Goal: Information Seeking & Learning: Learn about a topic

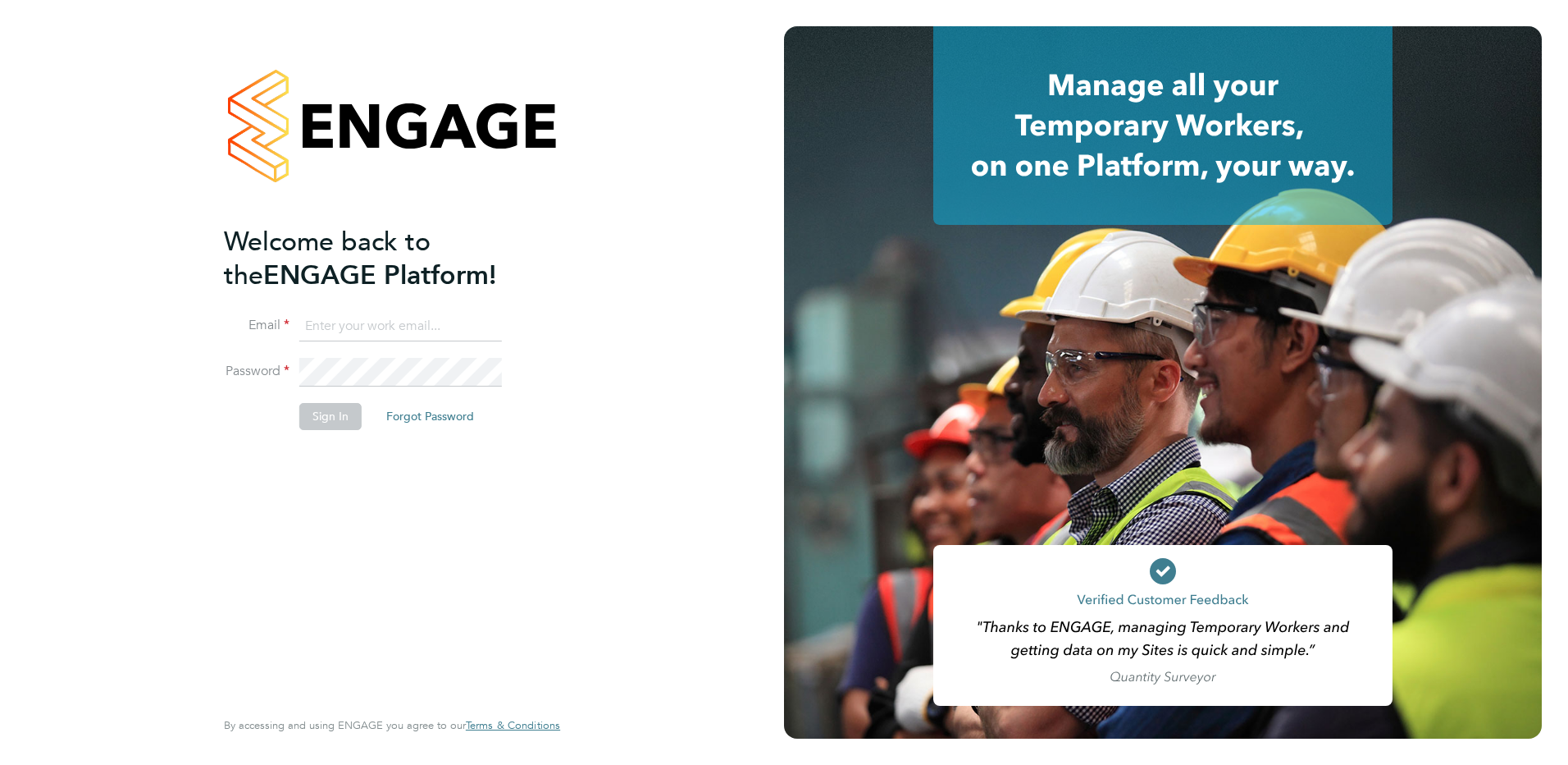
click at [414, 326] on input at bounding box center [400, 327] width 202 height 30
type input "james.sanger@ncclondon.ac.uk"
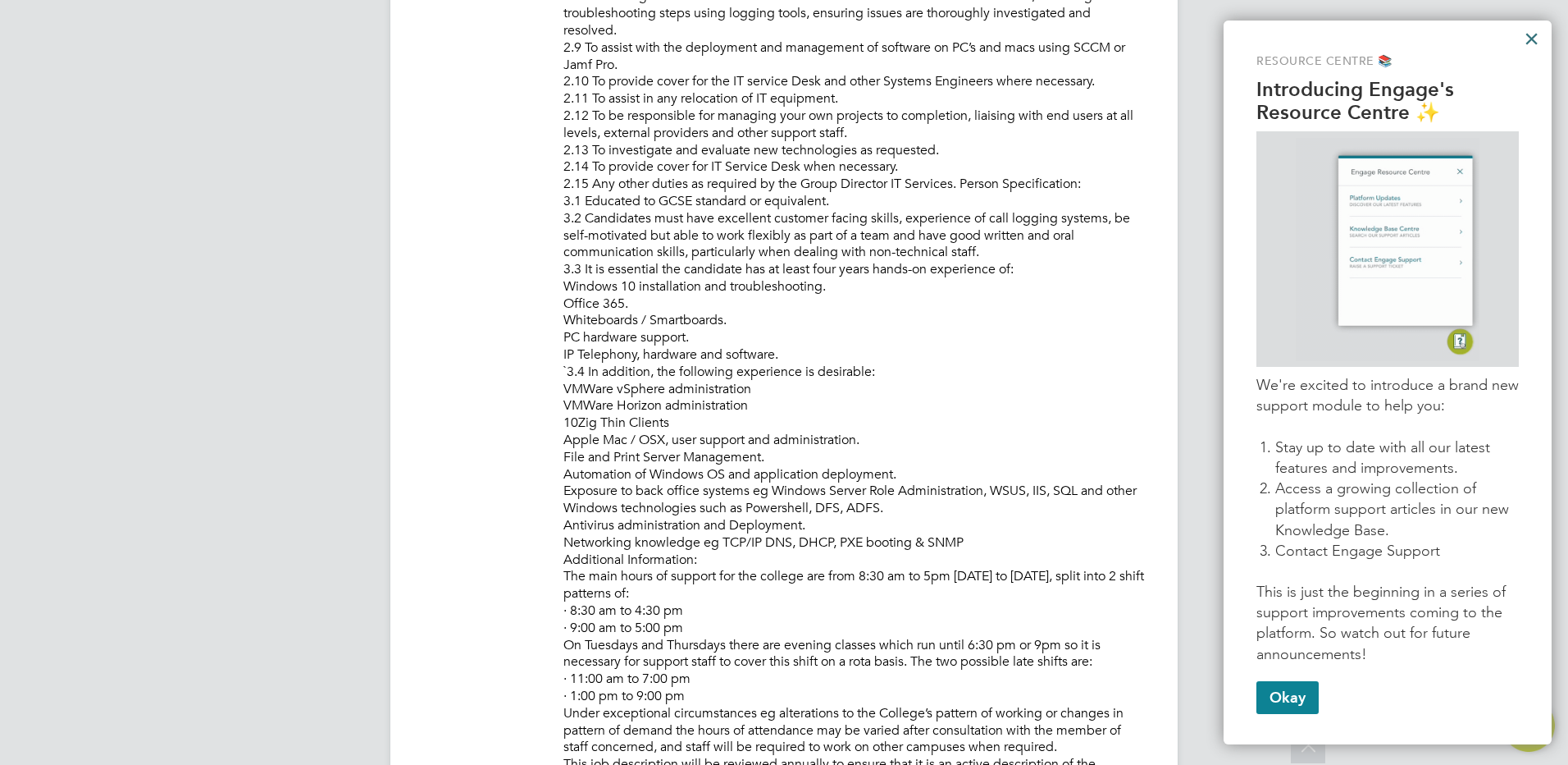
click at [1532, 34] on button "×" at bounding box center [1531, 38] width 15 height 26
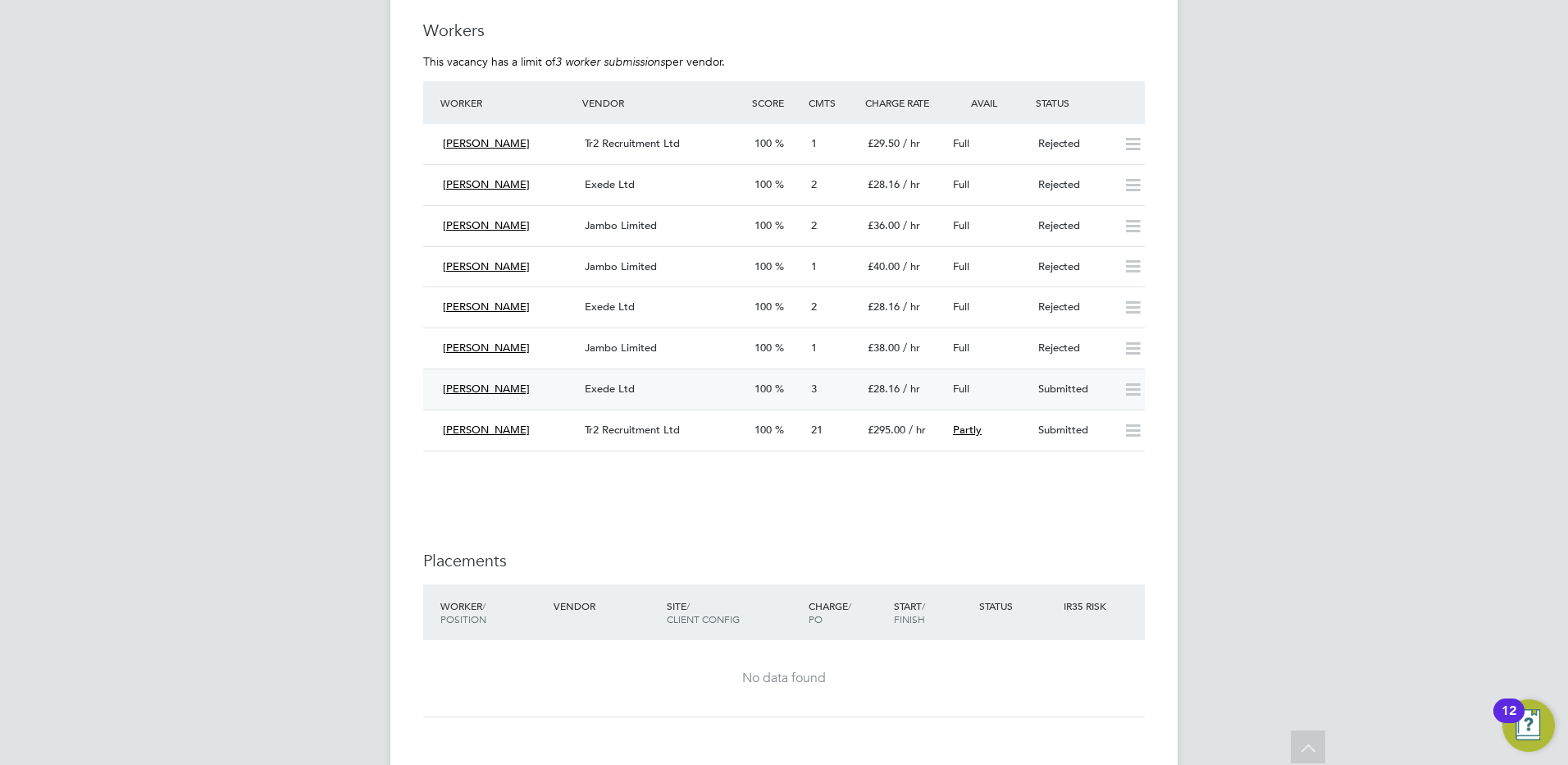
click at [474, 391] on span "[PERSON_NAME]" at bounding box center [486, 388] width 87 height 14
click at [491, 391] on span "[PERSON_NAME]" at bounding box center [486, 388] width 87 height 14
click at [495, 389] on span "[PERSON_NAME]" at bounding box center [486, 388] width 87 height 14
click at [1138, 388] on icon at bounding box center [1133, 389] width 21 height 13
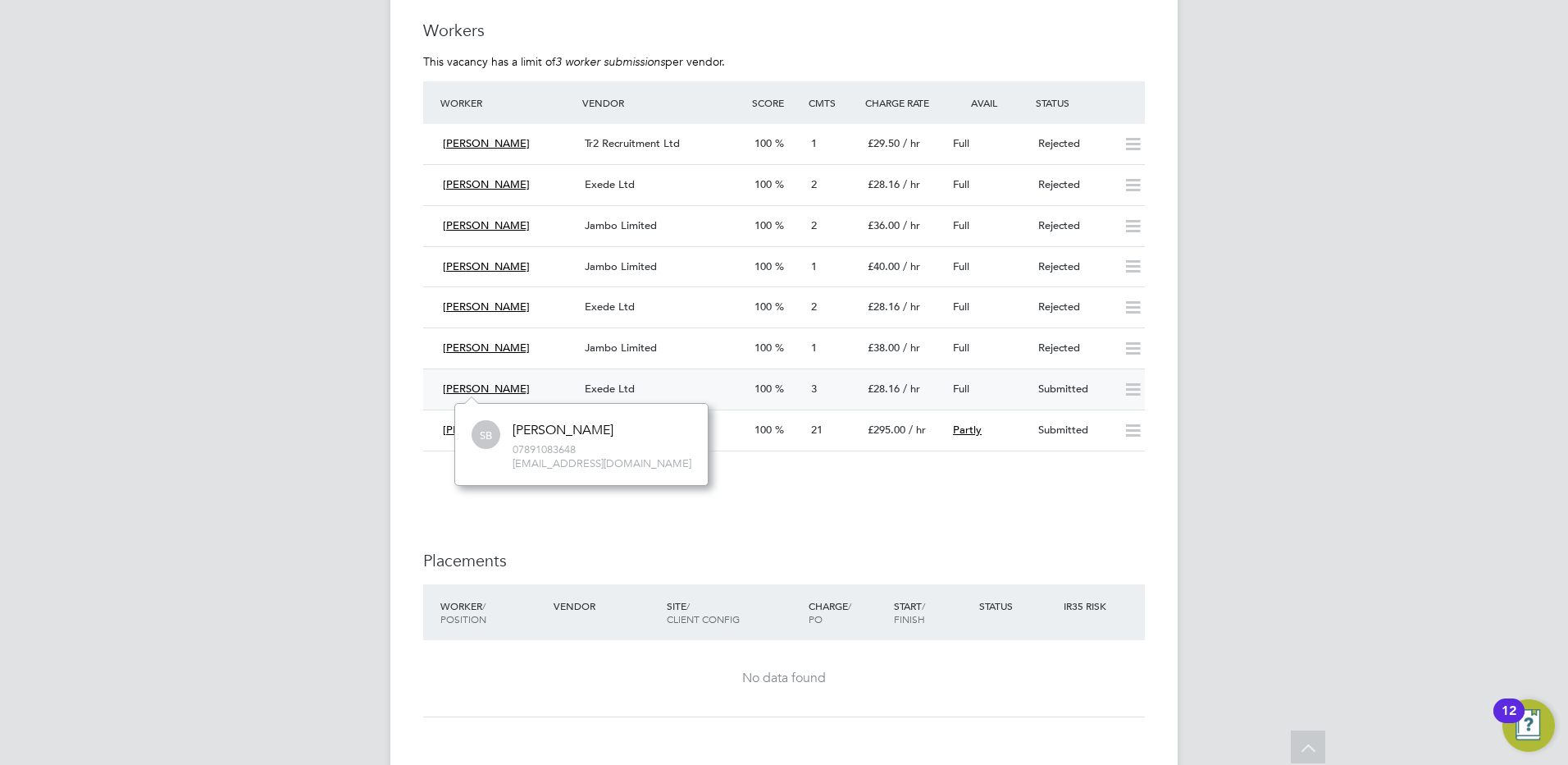
click at [1129, 394] on icon at bounding box center [1133, 389] width 21 height 13
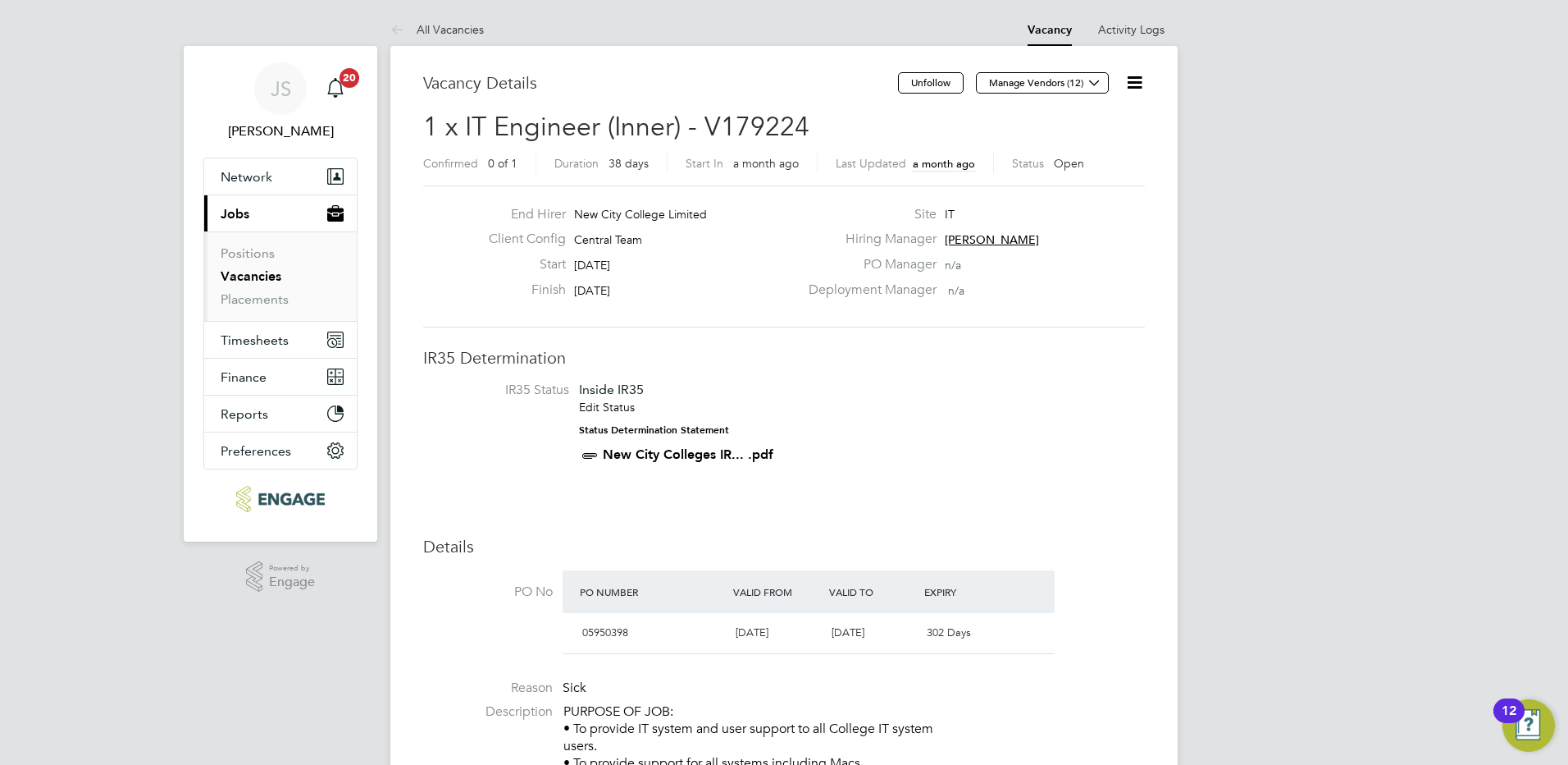
click at [1138, 81] on icon at bounding box center [1135, 83] width 21 height 21
click at [1141, 41] on li "Activity Logs" at bounding box center [1131, 29] width 66 height 33
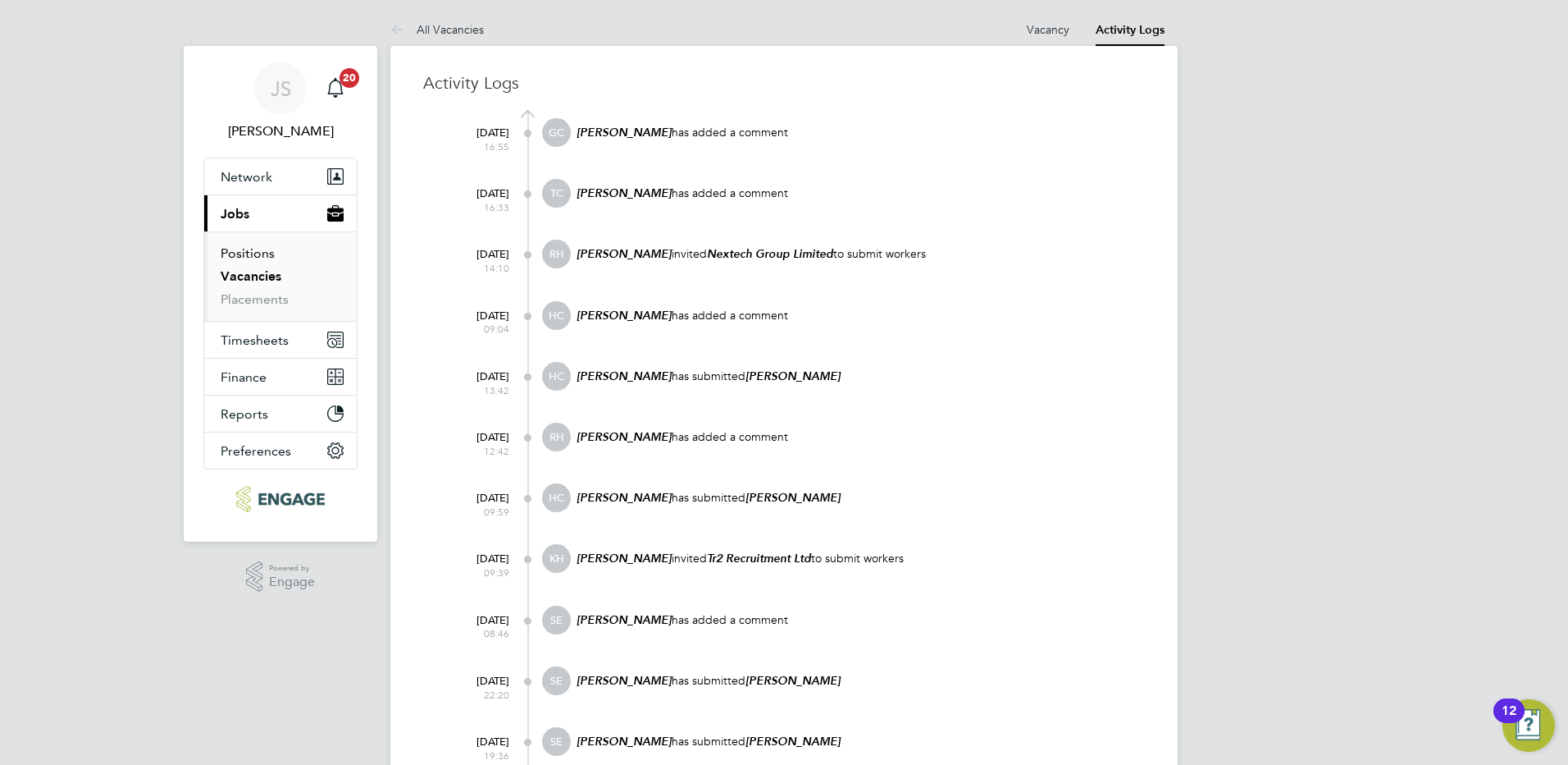
click at [257, 251] on link "Positions" at bounding box center [248, 252] width 54 height 15
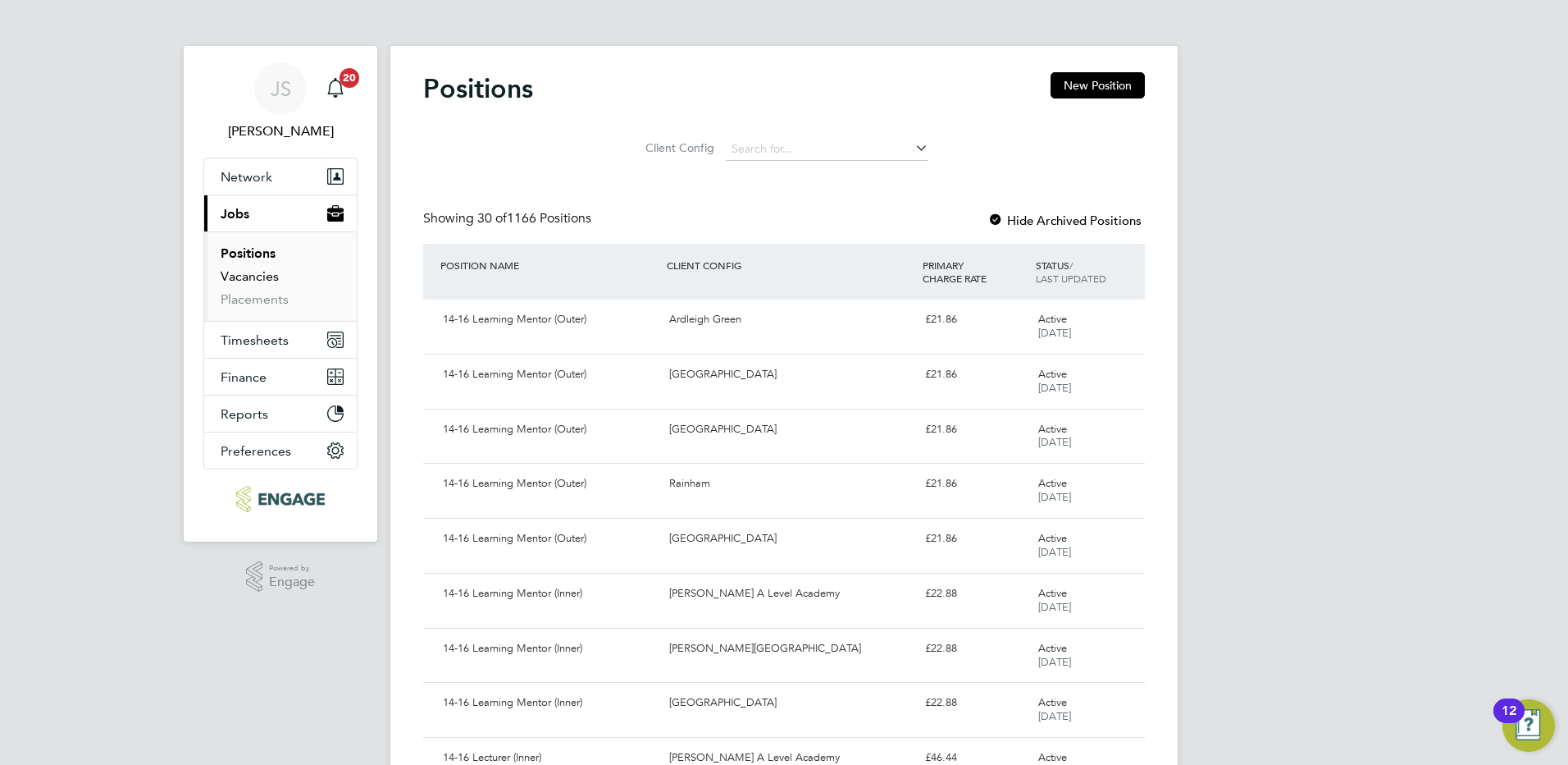
click at [248, 275] on link "Vacancies" at bounding box center [249, 276] width 58 height 15
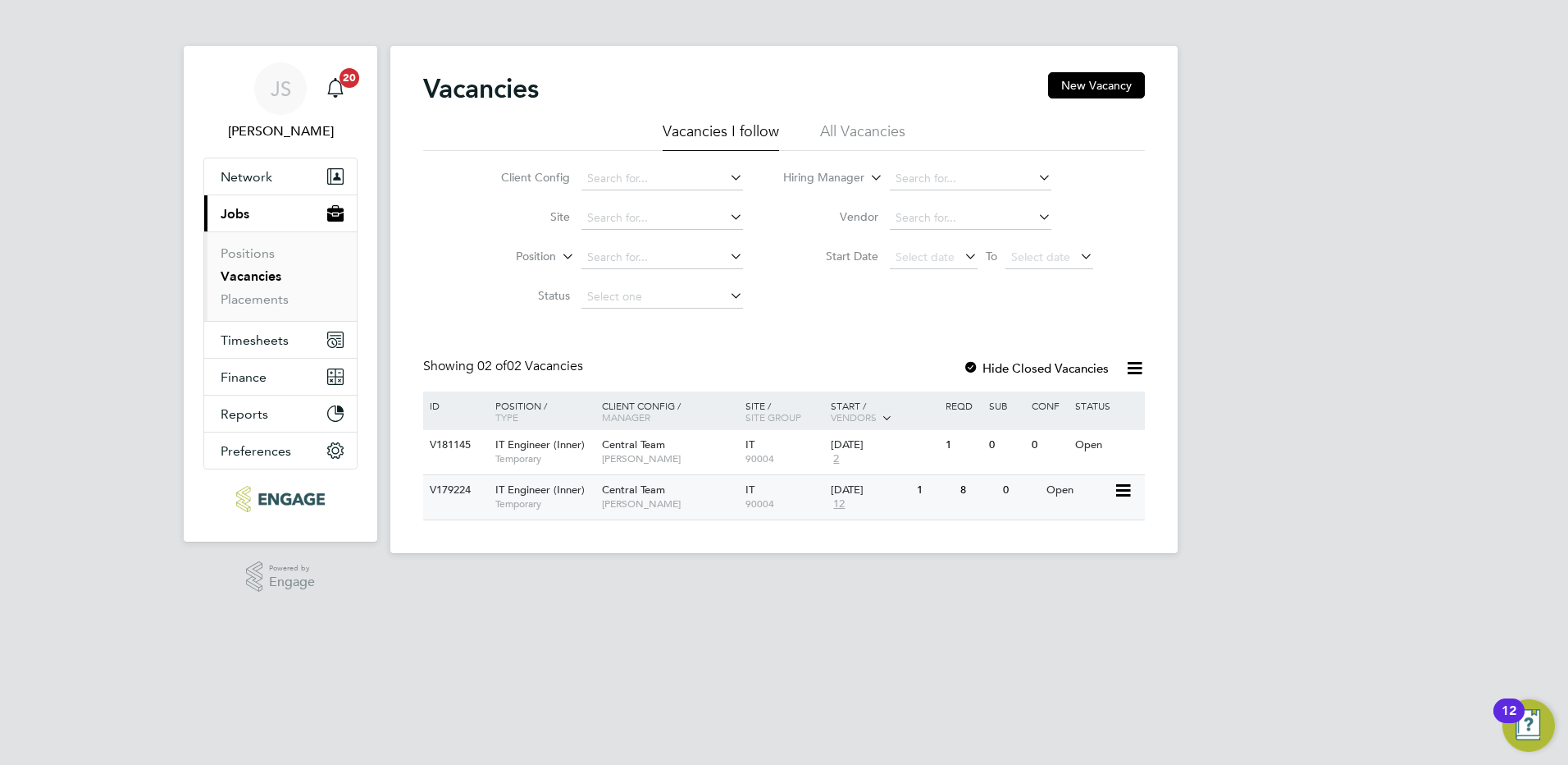
click at [1119, 492] on icon at bounding box center [1122, 491] width 16 height 20
click at [1060, 491] on div "Open" at bounding box center [1078, 490] width 72 height 30
click at [466, 494] on div "V179224" at bounding box center [453, 490] width 57 height 30
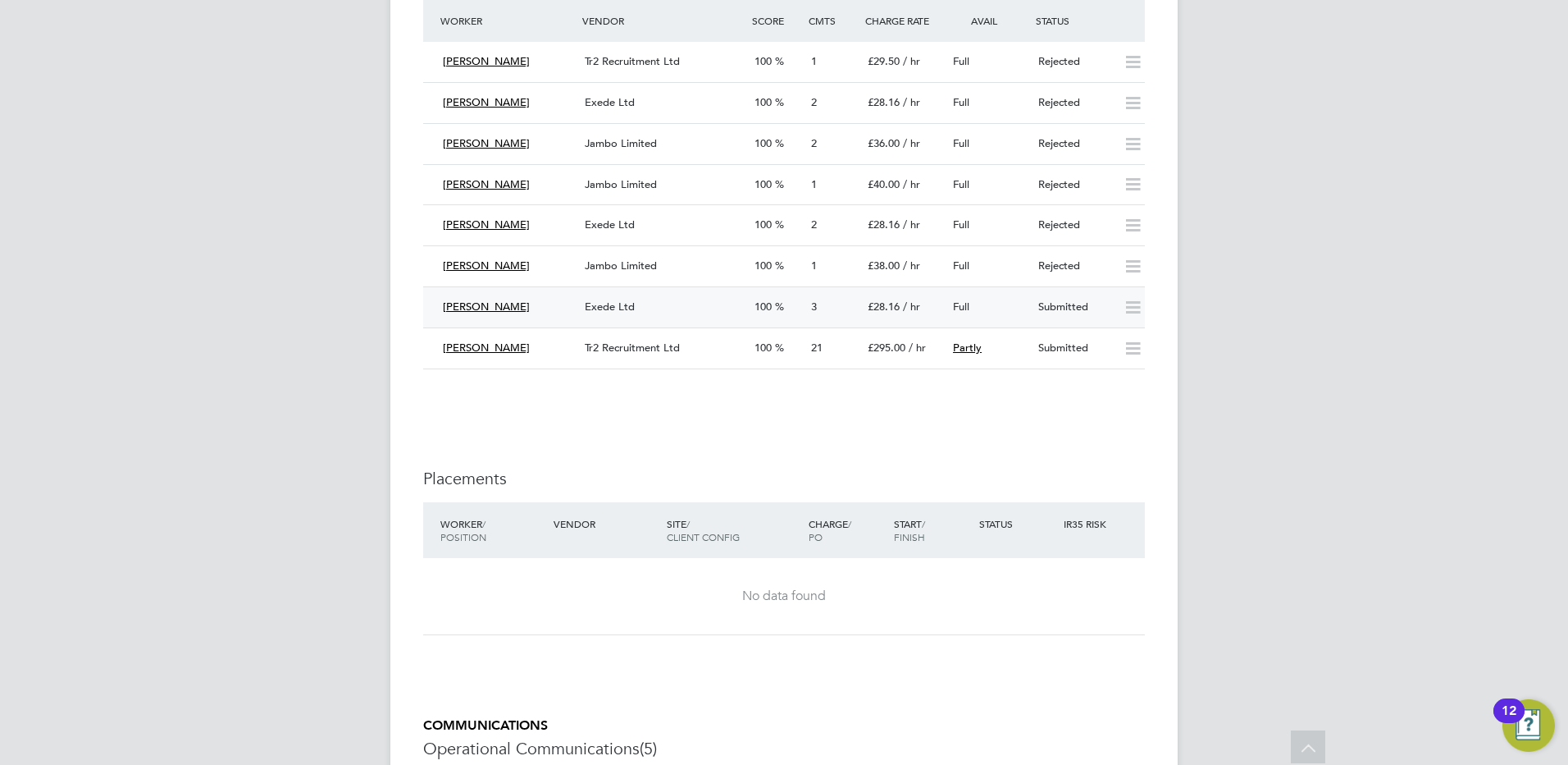
click at [483, 303] on span "[PERSON_NAME]" at bounding box center [486, 306] width 87 height 14
click at [908, 312] on span "/ hr" at bounding box center [911, 306] width 17 height 14
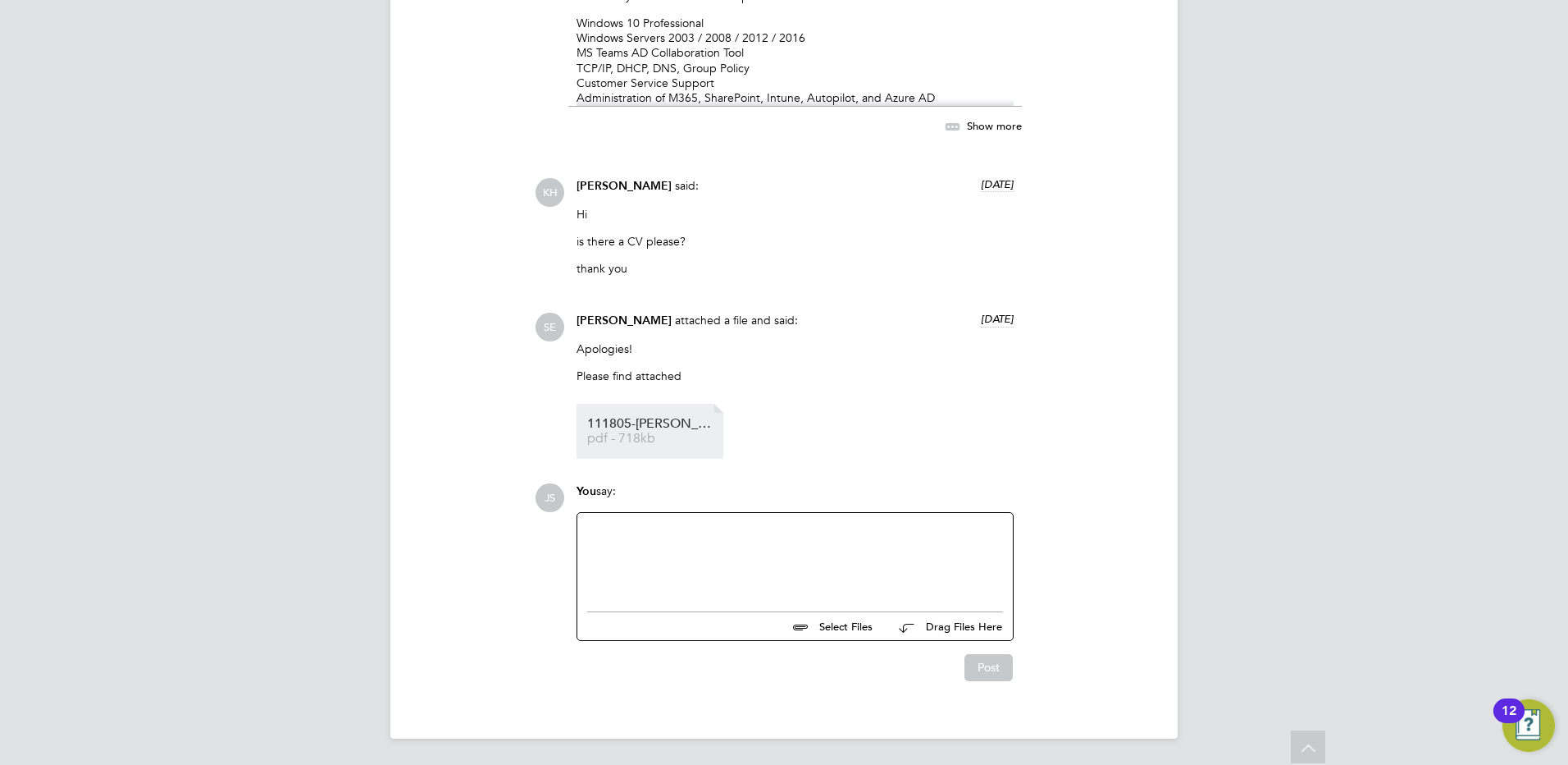
click at [671, 431] on link "111805-Solomon-SE- pdf - 718kb" at bounding box center [653, 431] width 131 height 27
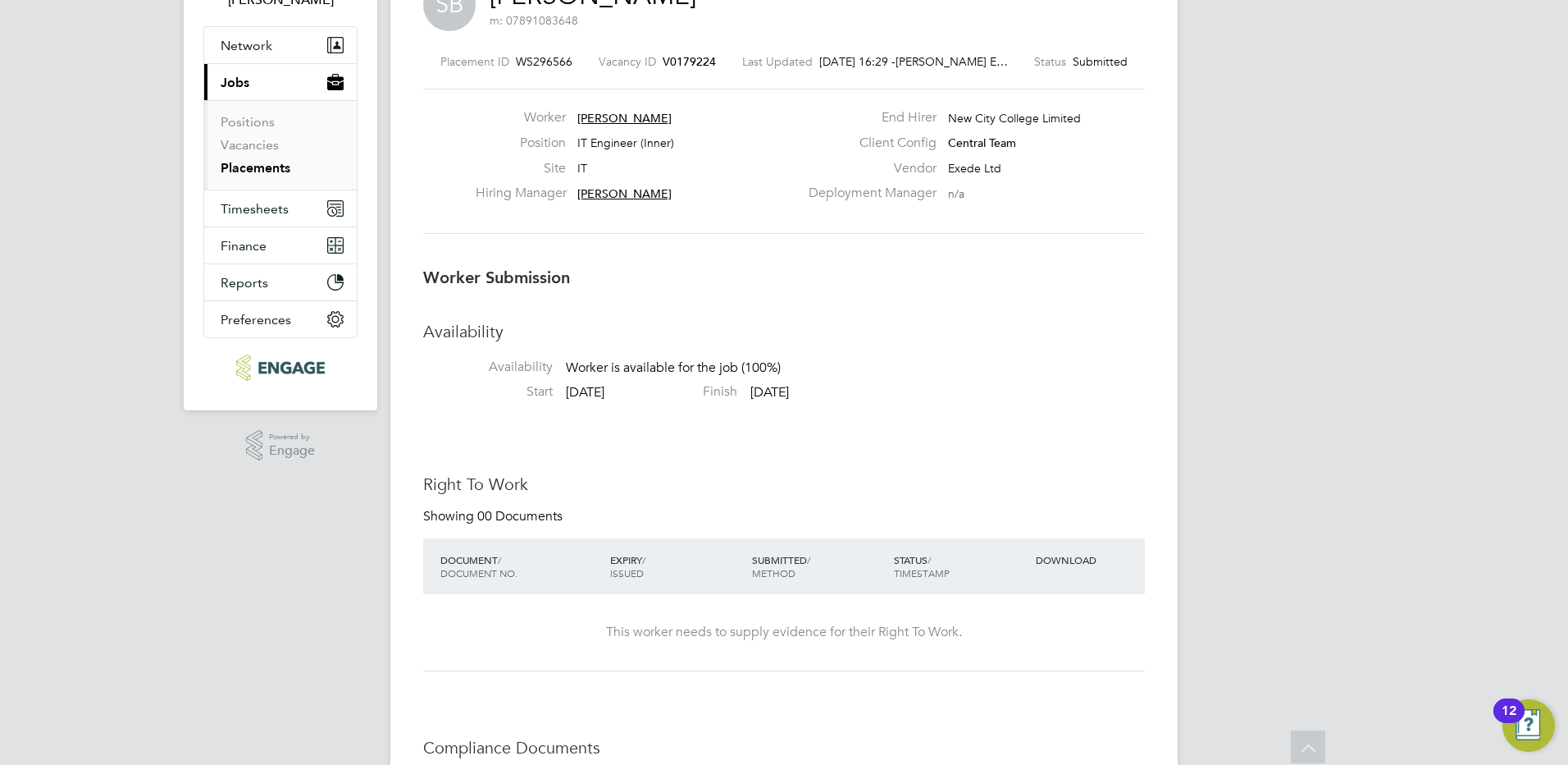
scroll to position [49, 0]
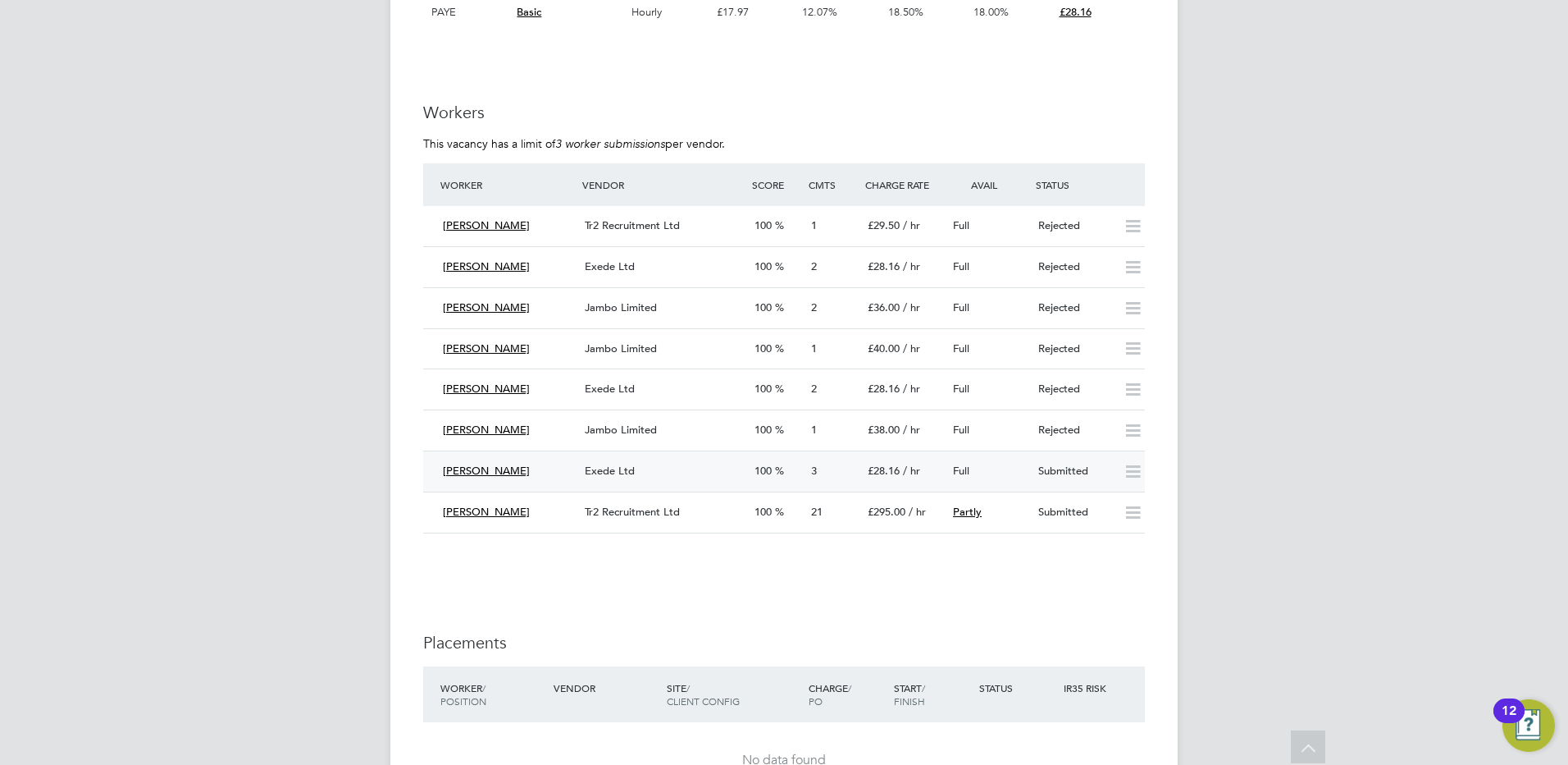
drag, startPoint x: 920, startPoint y: 467, endPoint x: 865, endPoint y: 476, distance: 55.7
click at [865, 476] on div "£28.16 / hr" at bounding box center [904, 472] width 85 height 27
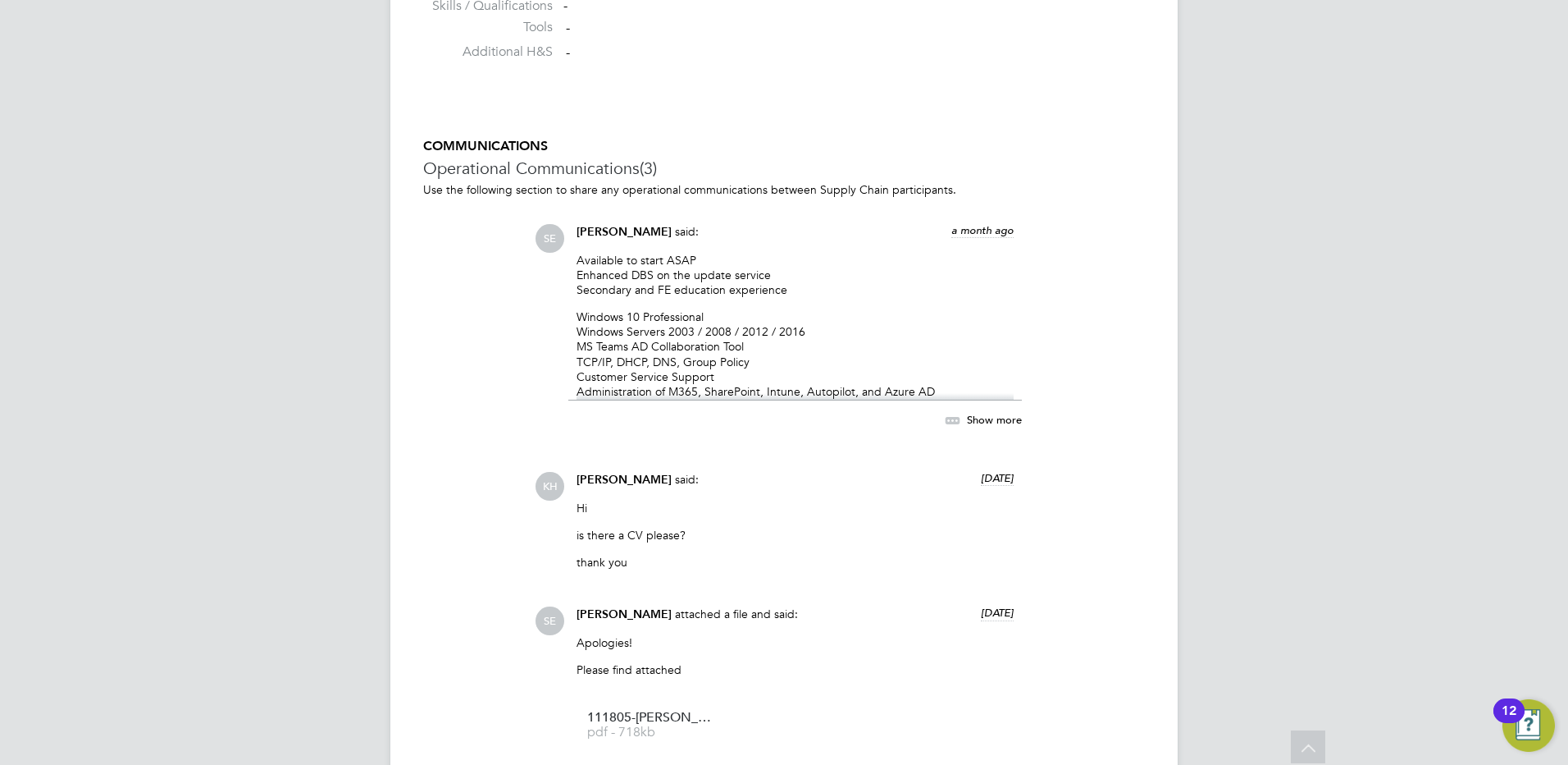
click at [982, 420] on span "Show more" at bounding box center [994, 418] width 55 height 14
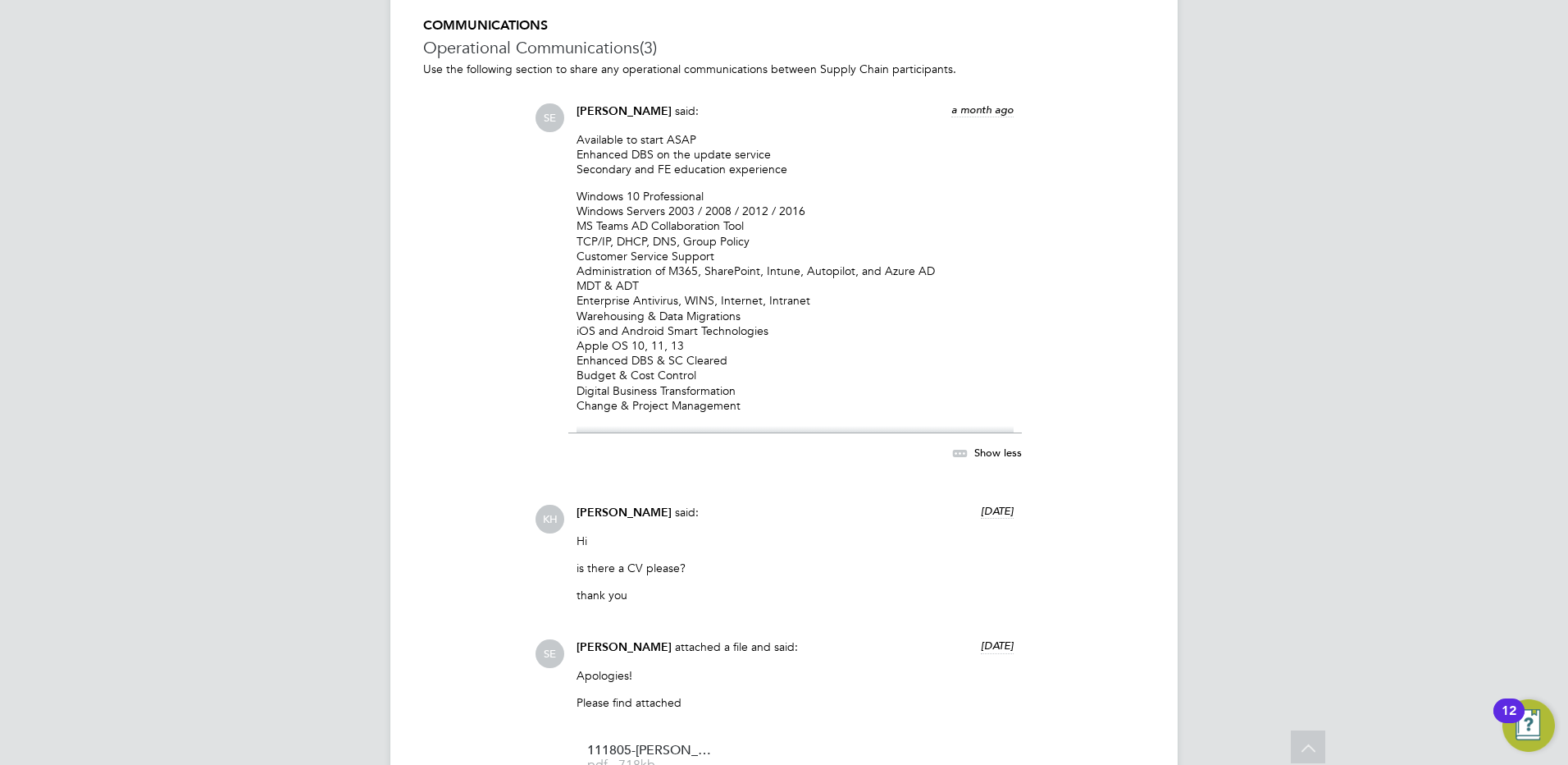
scroll to position [1434, 0]
